Goal: Complete application form: Complete application form

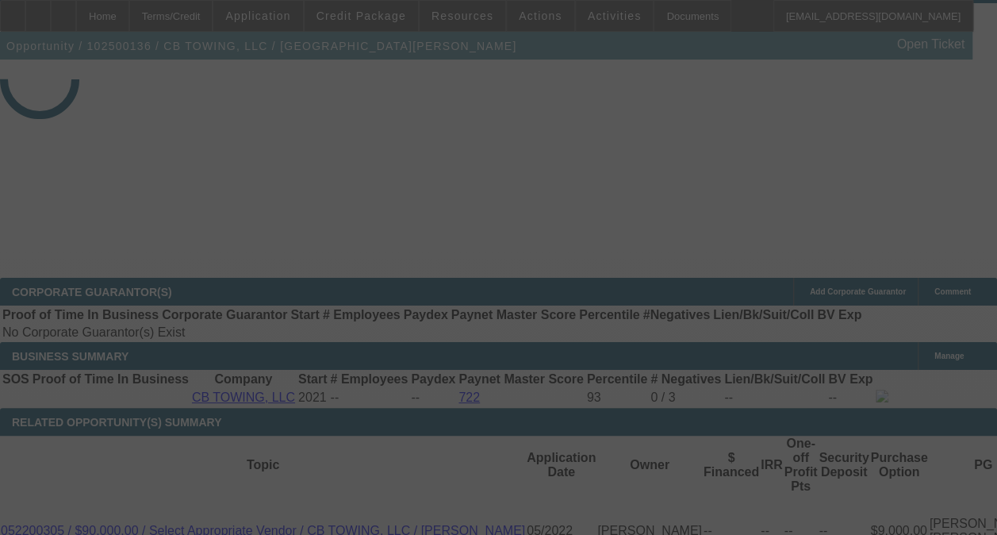
scroll to position [2276, 0]
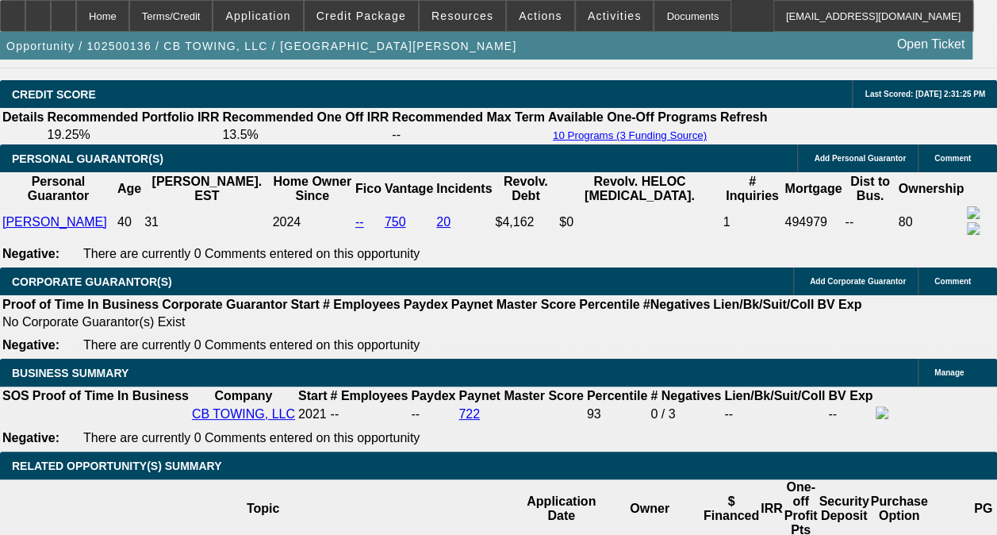
select select "0"
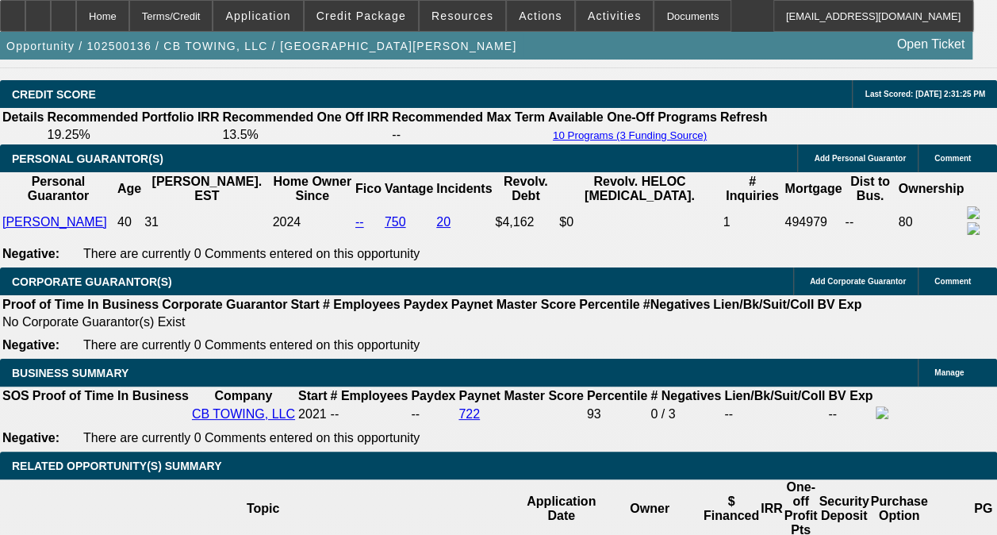
select select "0"
select select "1"
select select "6"
select select "1"
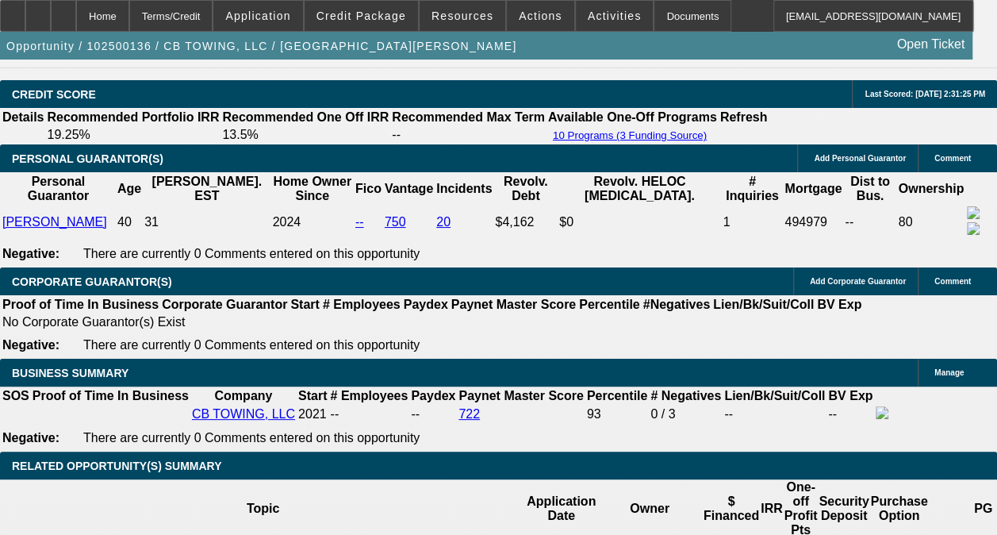
select select "1"
select select "6"
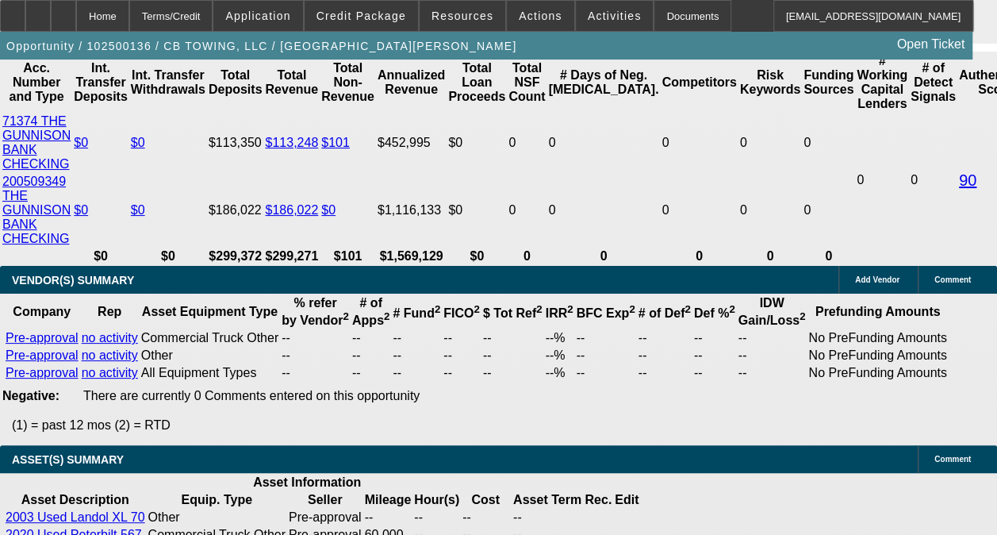
scroll to position [3168, 0]
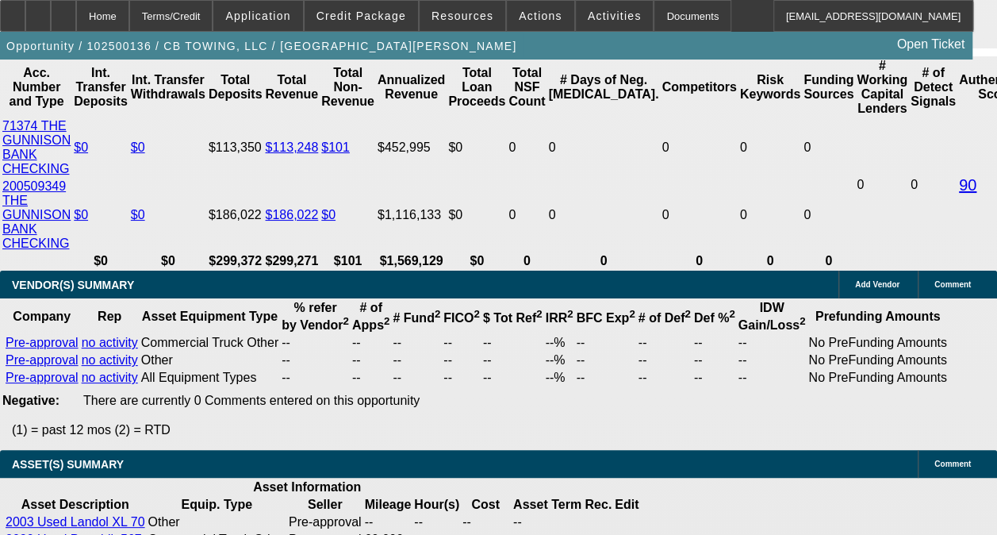
drag, startPoint x: 318, startPoint y: 258, endPoint x: 360, endPoint y: 259, distance: 42.0
type input "UNKNOWN"
type input "10."
type input "$1,848.49"
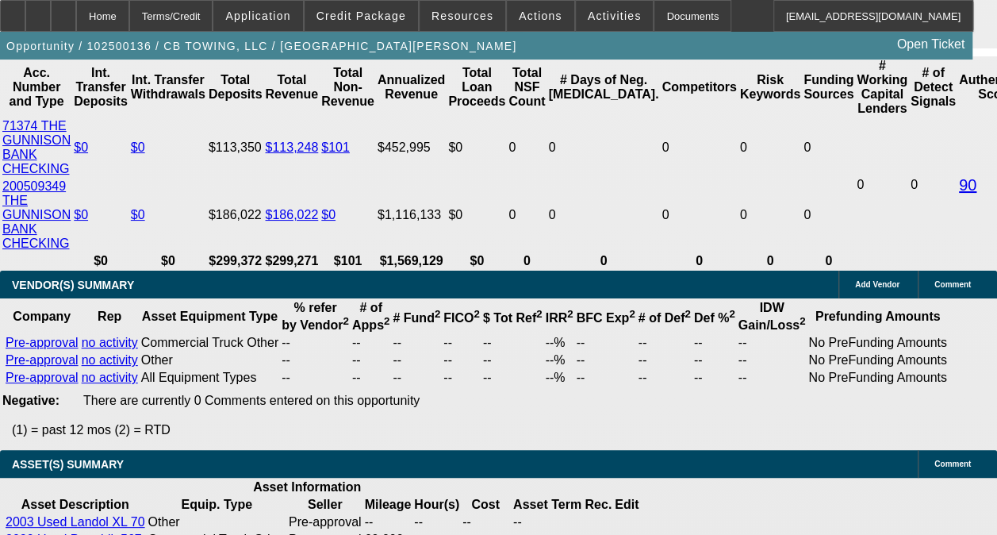
type input "10.9"
type input "$1,887.25"
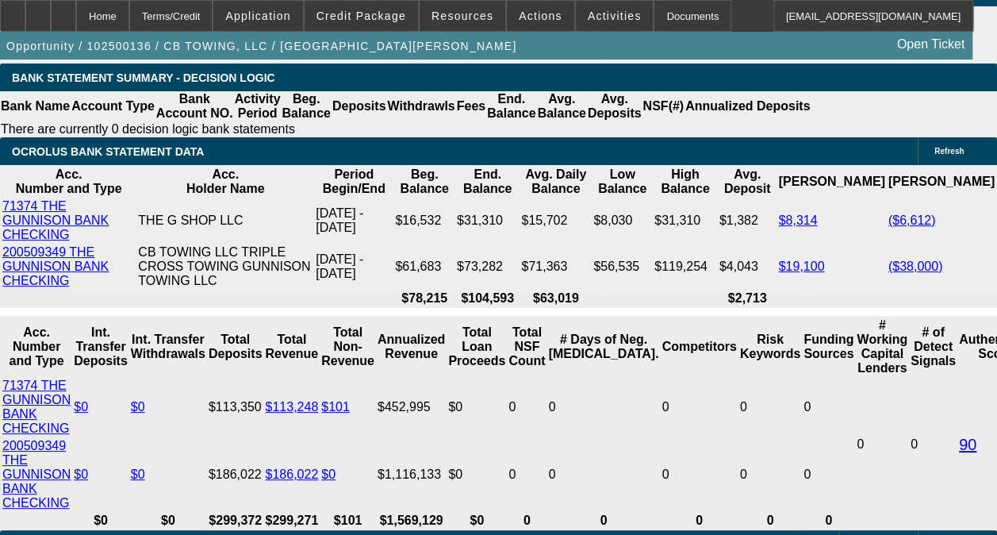
scroll to position [2900, 0]
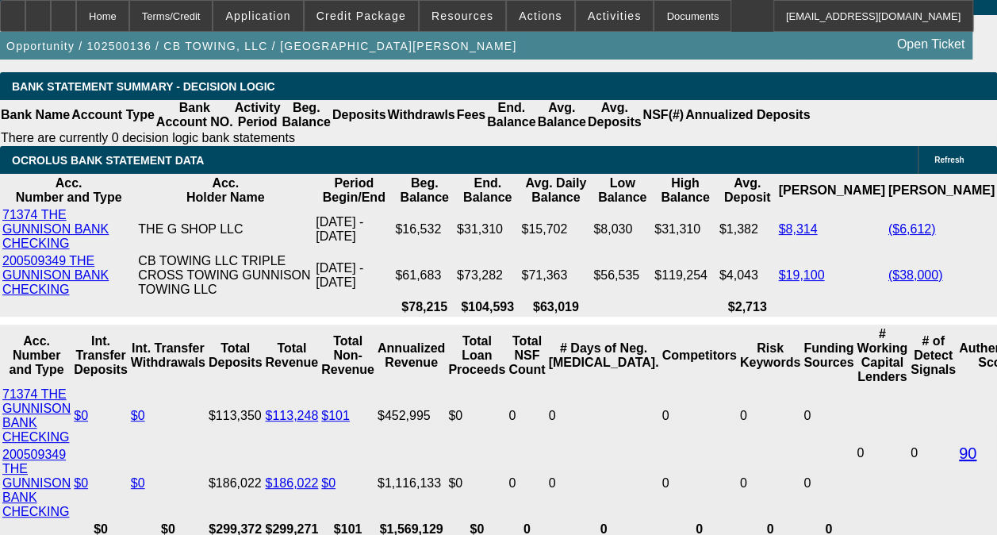
type input "10.9"
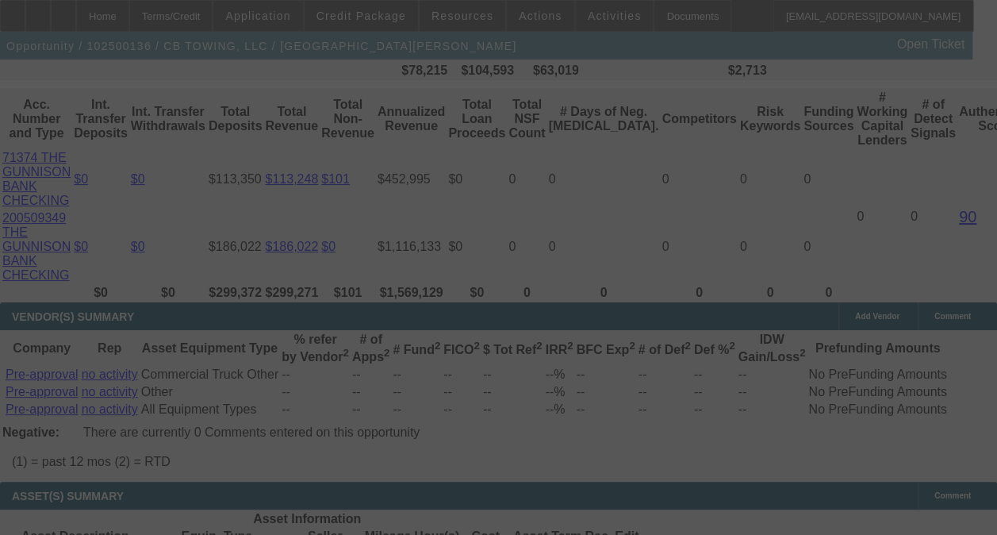
scroll to position [3141, 0]
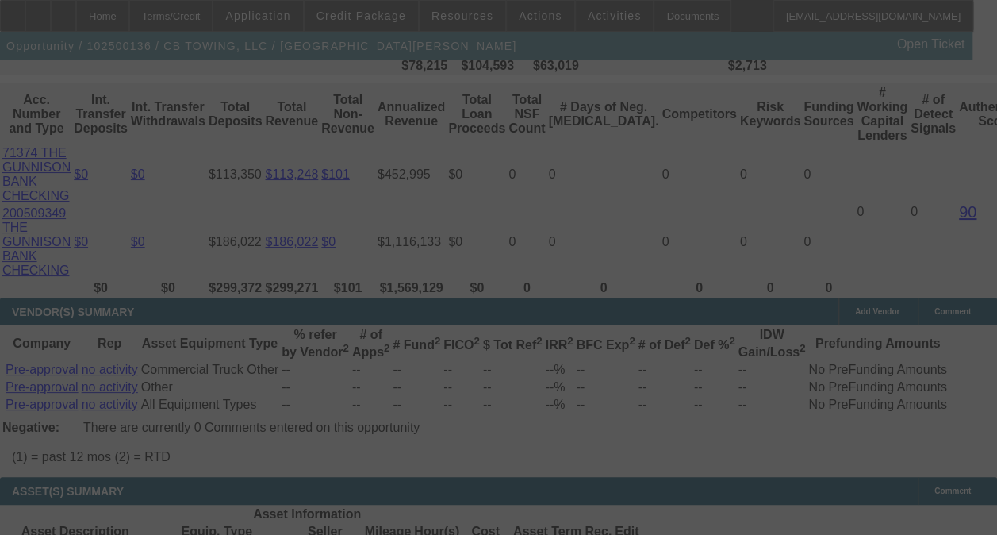
select select "0"
select select "6"
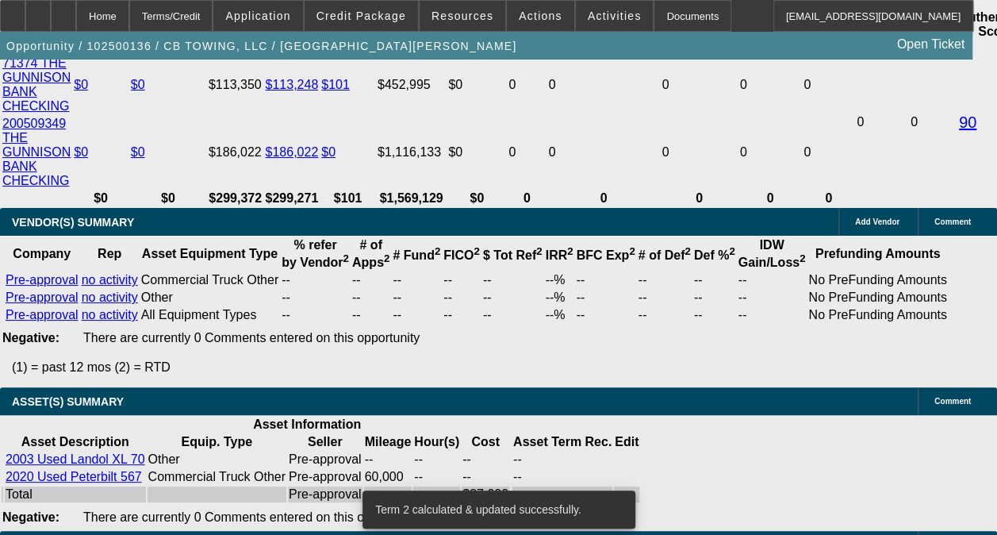
scroll to position [3212, 0]
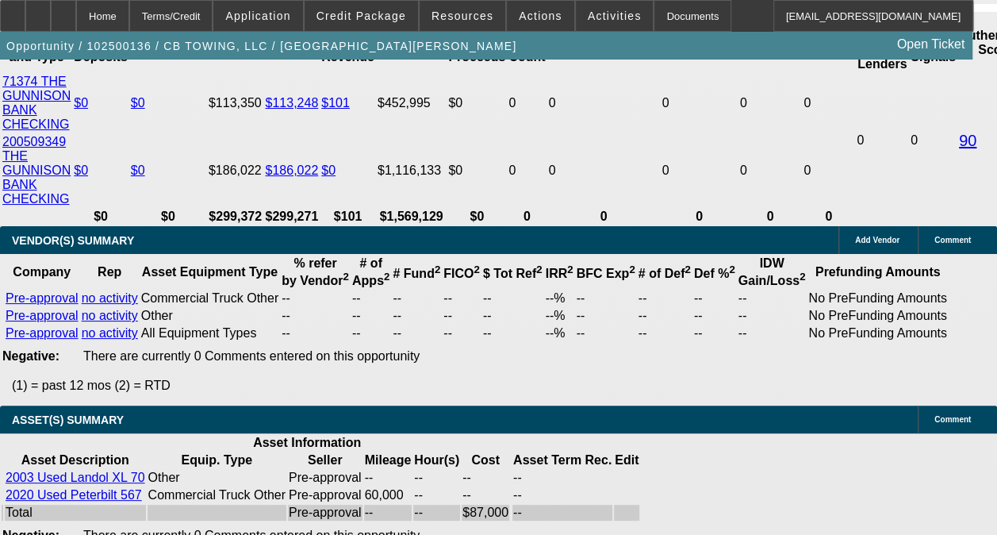
drag, startPoint x: 294, startPoint y: 207, endPoint x: 344, endPoint y: 209, distance: 50.0
type input "UNKNOWN"
type input "11.5"
type input "$1,913.36"
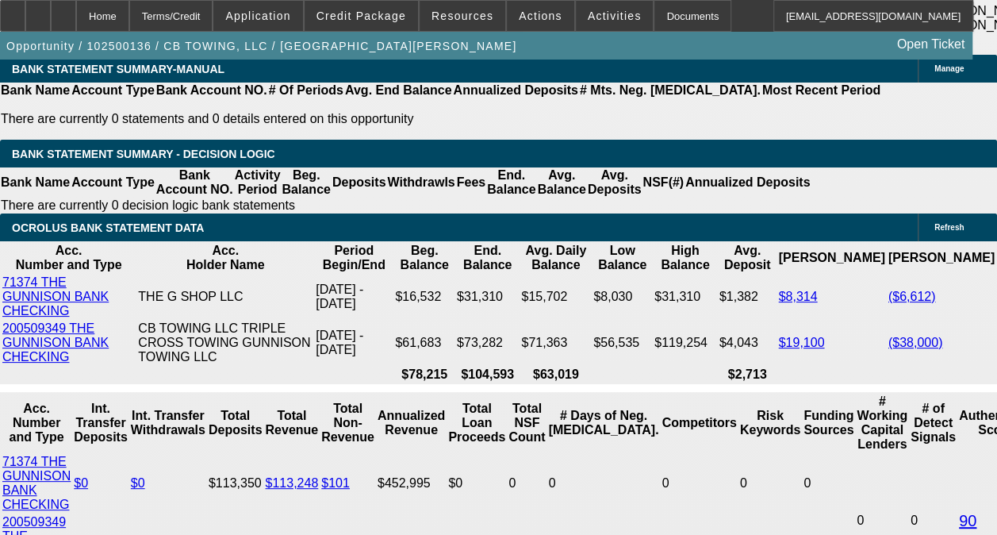
scroll to position [2824, 0]
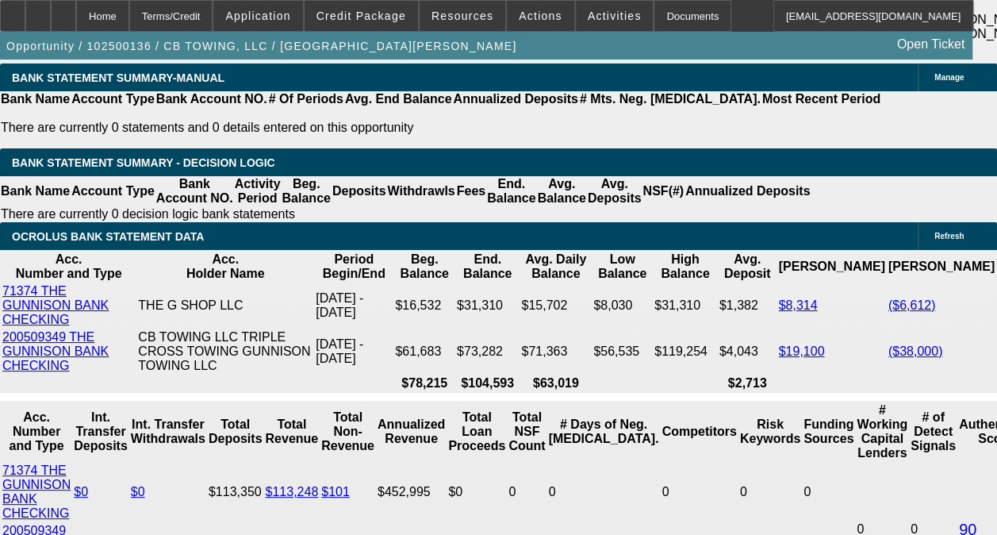
type input "11.5"
drag, startPoint x: 904, startPoint y: 389, endPoint x: 884, endPoint y: 389, distance: 19.8
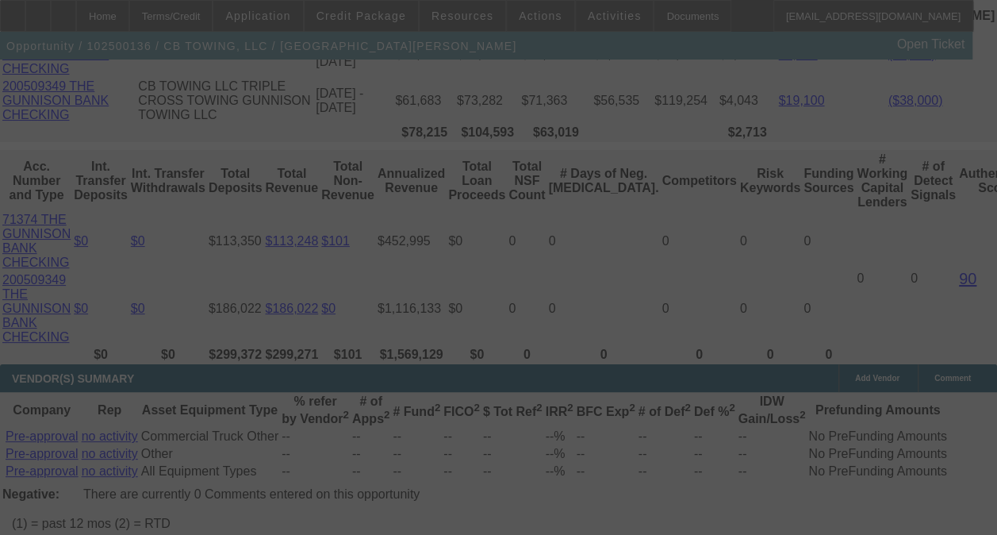
scroll to position [3078, 0]
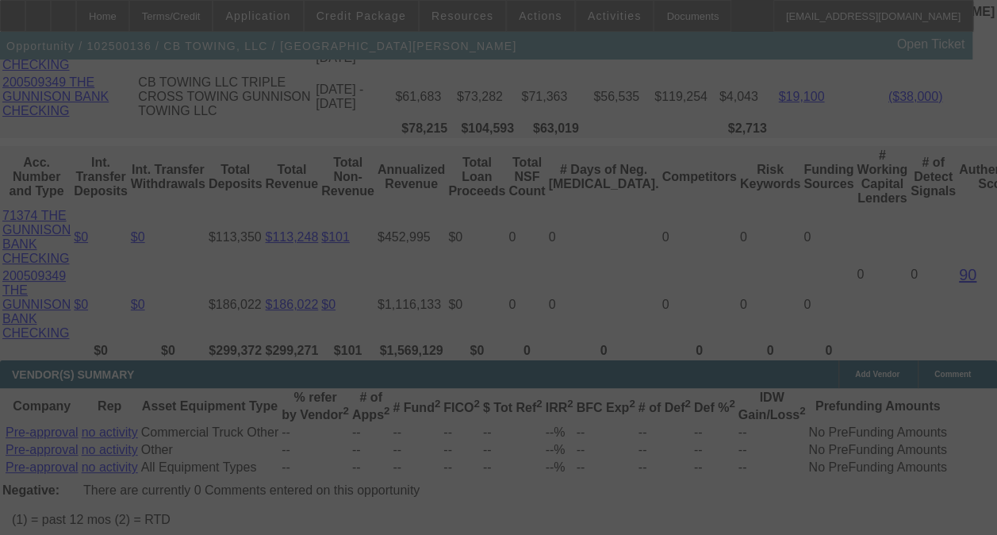
select select "0"
select select "6"
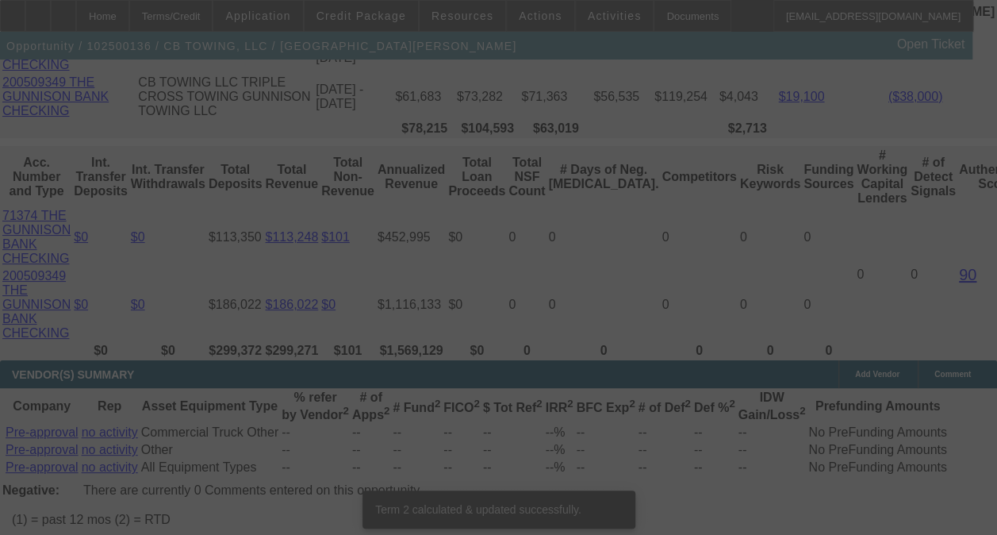
scroll to position [3069, 0]
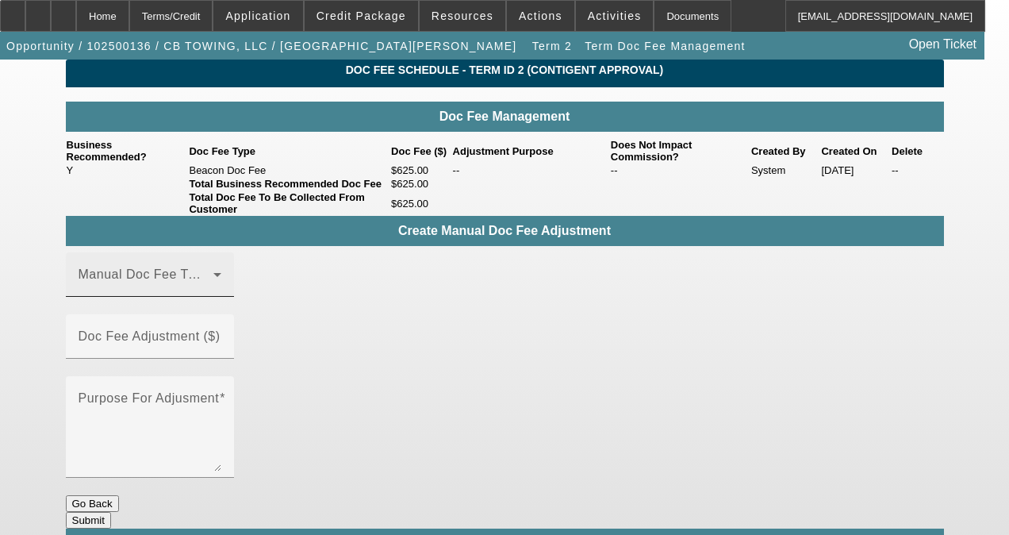
click at [173, 281] on mat-label "Manual Doc Fee Type" at bounding box center [145, 273] width 132 height 13
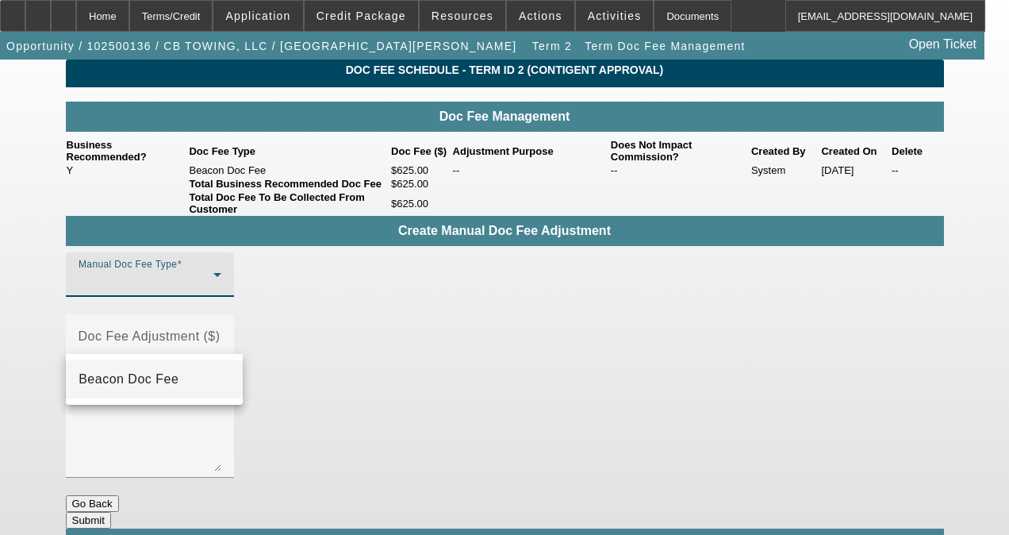
click at [163, 374] on span "Beacon Doc Fee" at bounding box center [129, 379] width 100 height 19
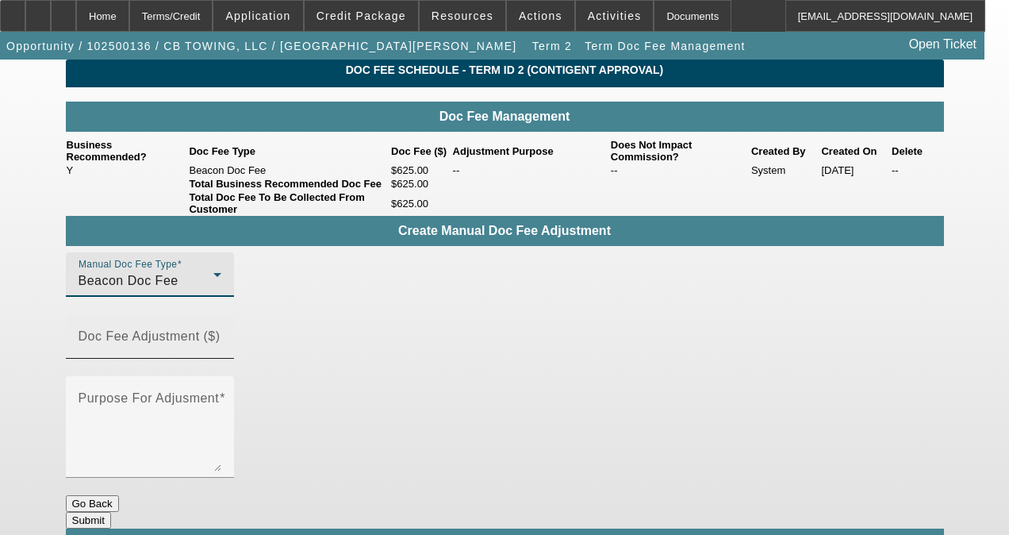
click at [221, 339] on input "Doc Fee Adjustment ($)" at bounding box center [150, 342] width 143 height 19
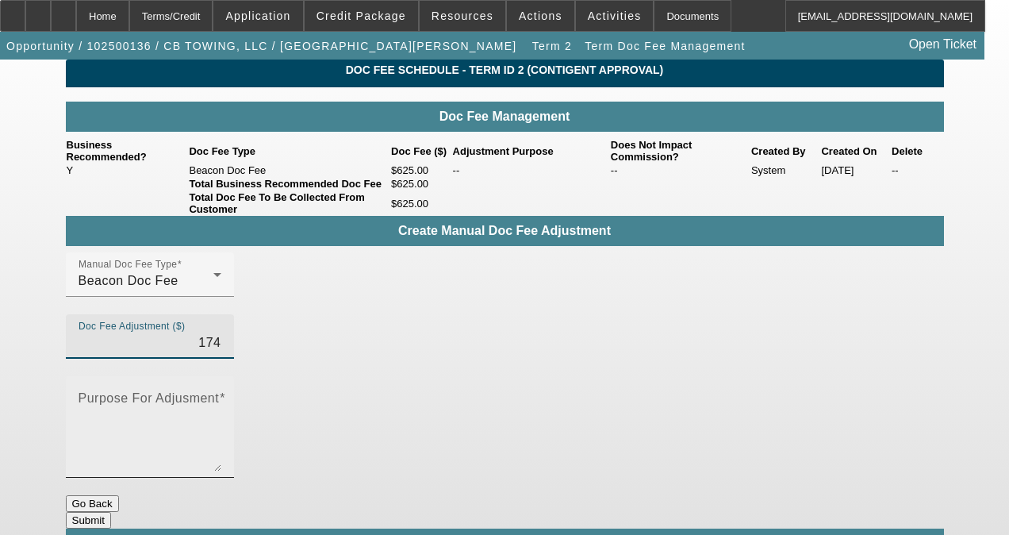
type input "$174.00"
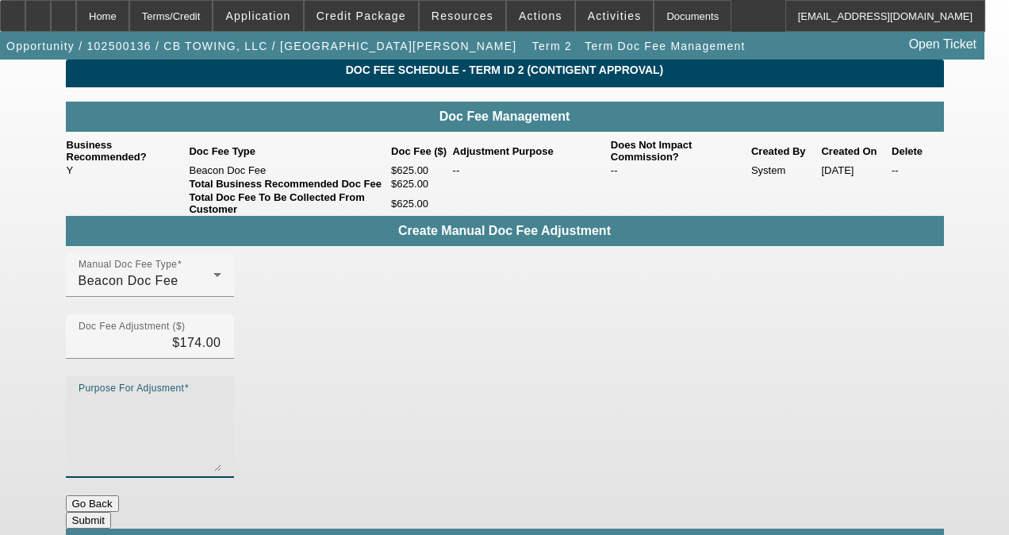
click at [221, 395] on textarea "Purpose For Adjusment" at bounding box center [150, 433] width 143 height 76
type textarea "-"
click at [111, 512] on button "Submit" at bounding box center [88, 520] width 45 height 17
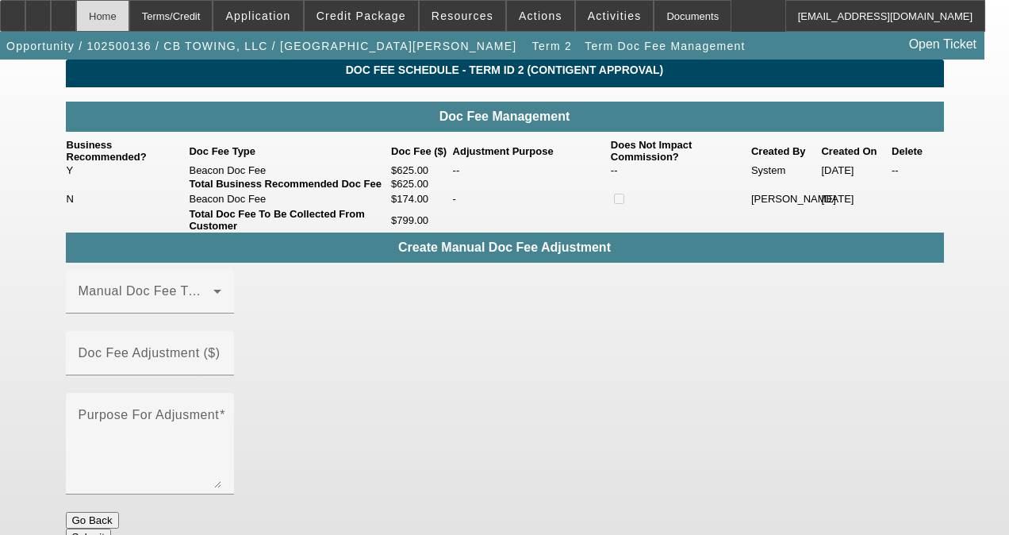
click at [129, 27] on div "Home" at bounding box center [102, 16] width 53 height 32
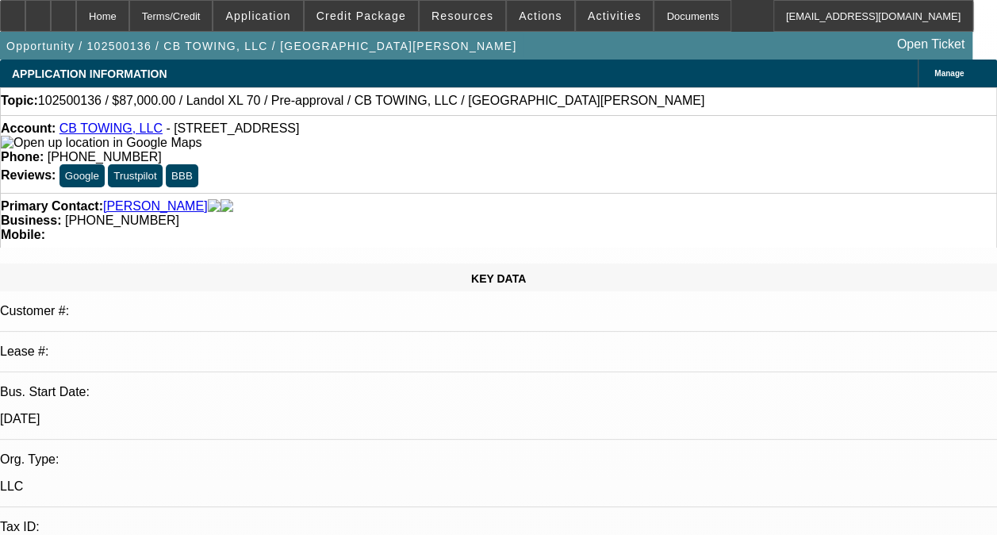
select select "0"
select select "6"
select select "0"
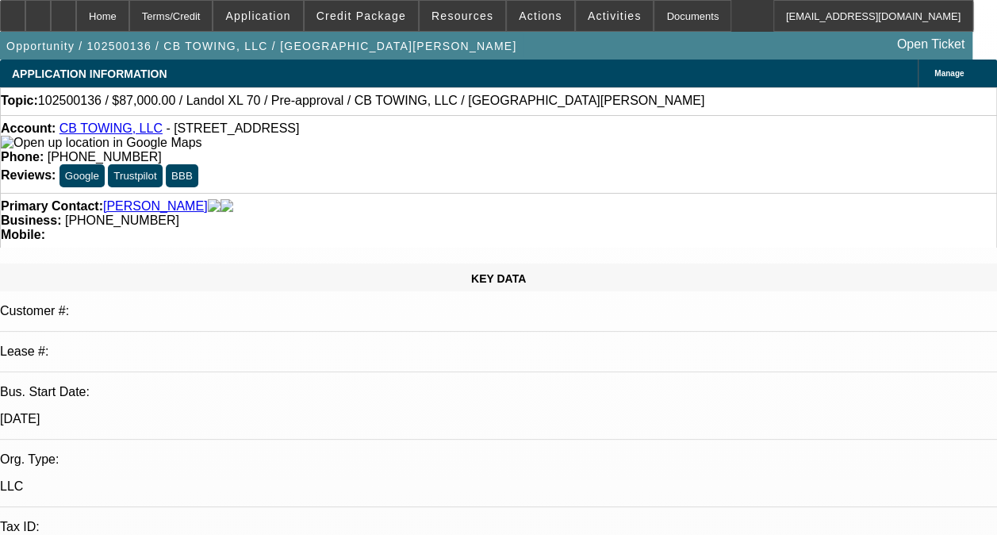
select select "0"
select select "6"
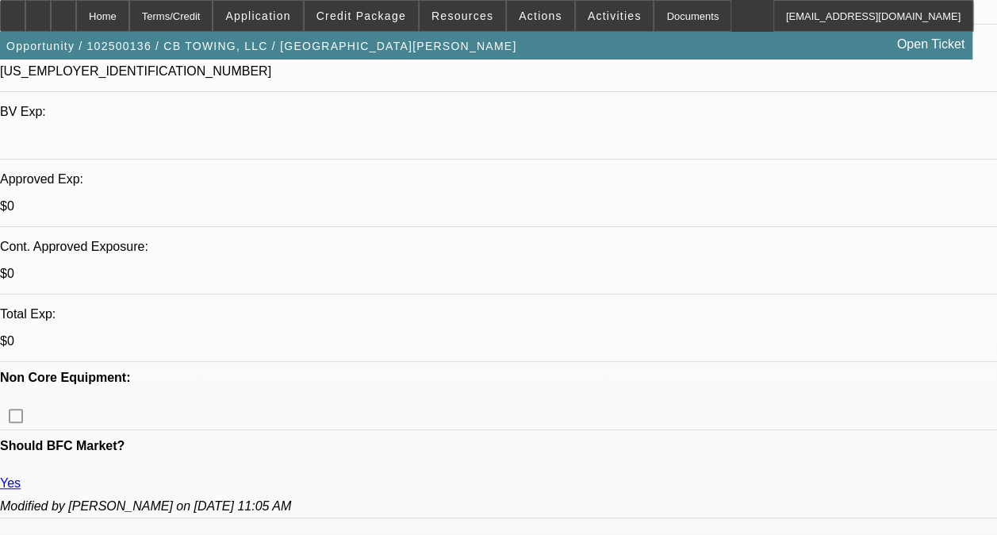
scroll to position [474, 0]
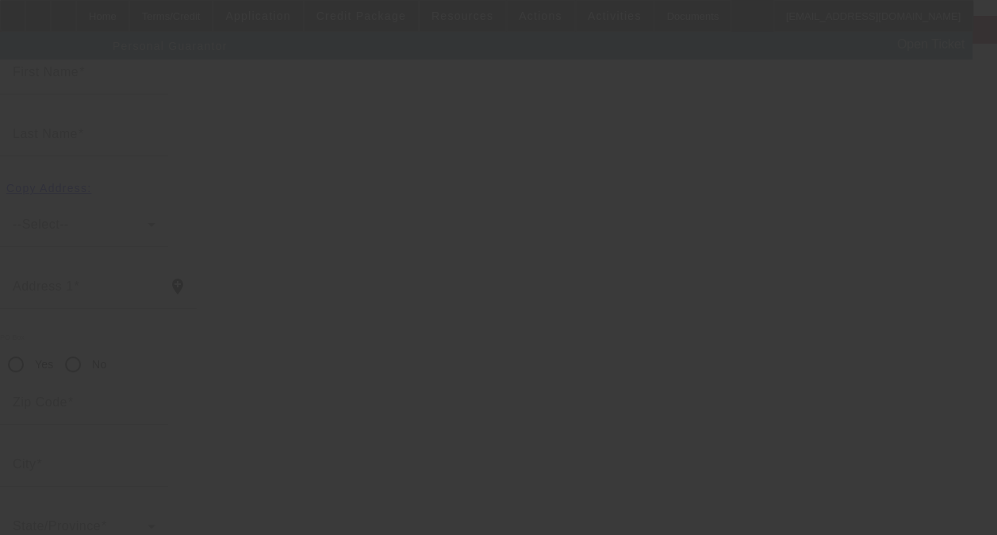
scroll to position [135, 0]
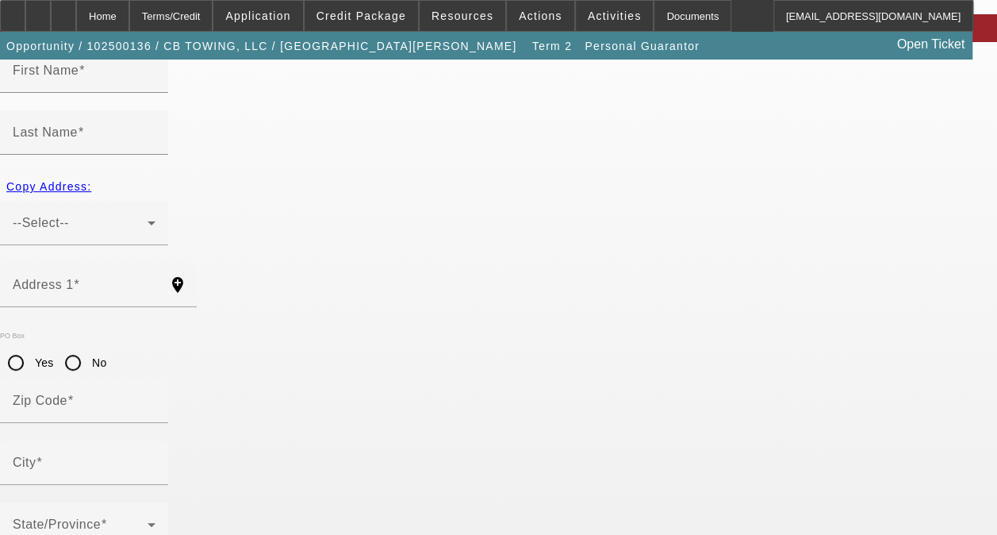
type input "[PERSON_NAME]"
type input "Hoppstadter"
type input "[STREET_ADDRESS]"
radio input "true"
type input "81230"
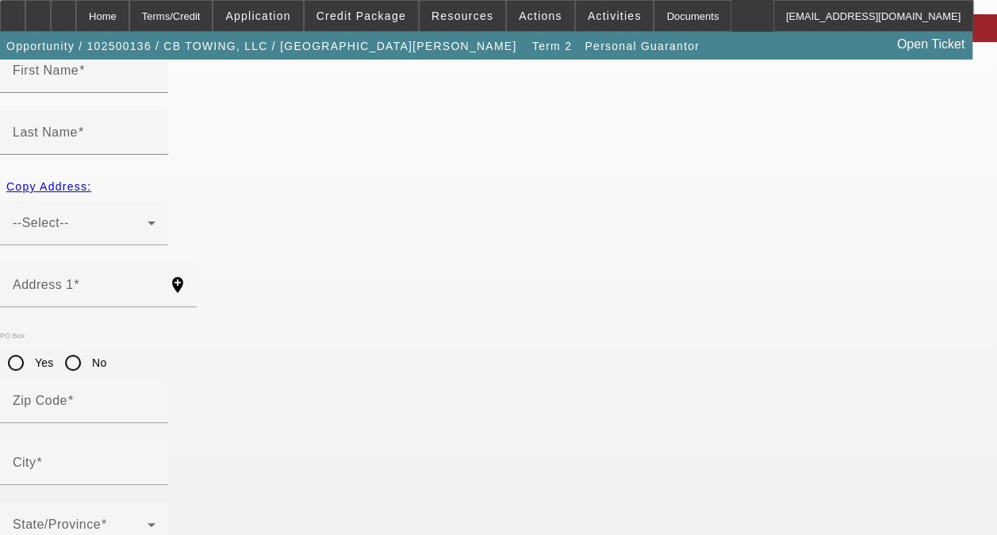
type input "Gunnison"
type input "[PHONE_NUMBER]"
type input "80"
type input "591-70-3189"
type input "[EMAIL_ADDRESS][DOMAIN_NAME]"
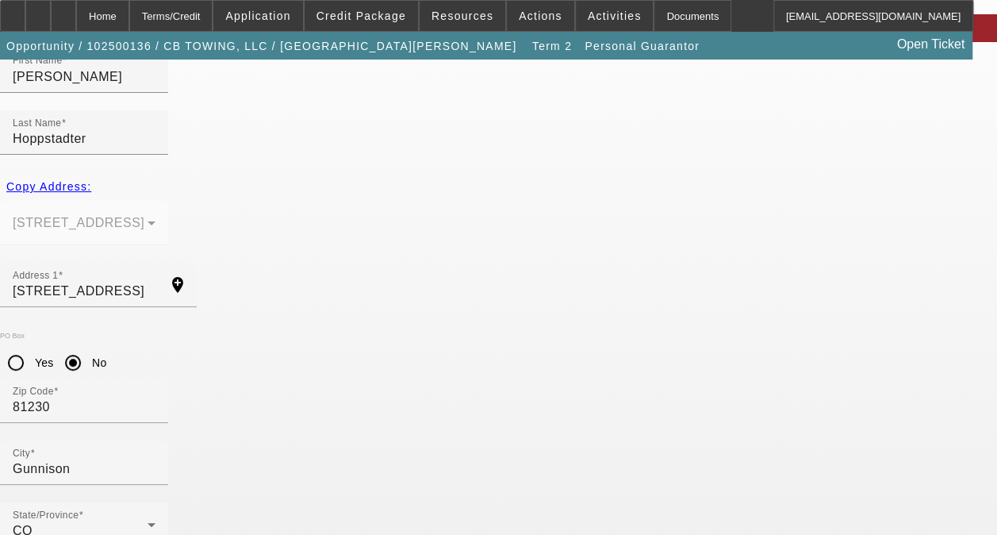
drag, startPoint x: 412, startPoint y: 474, endPoint x: 232, endPoint y: 457, distance: 180.1
